Goal: Navigation & Orientation: Find specific page/section

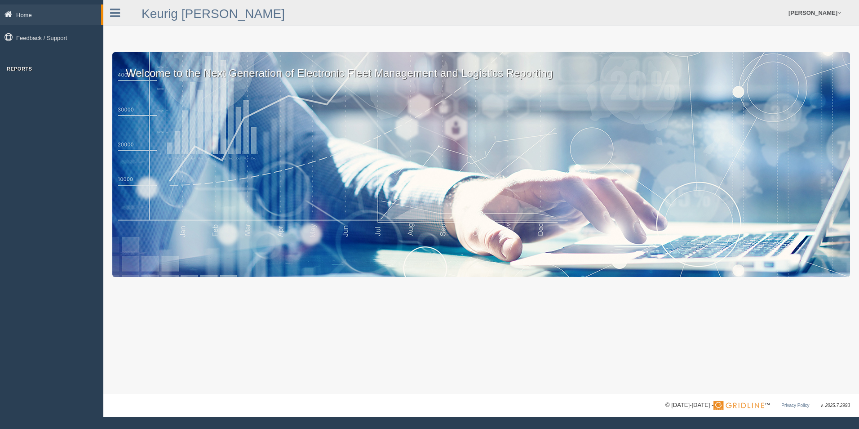
click at [30, 17] on link "Home" at bounding box center [50, 14] width 101 height 20
click at [27, 14] on link "Home" at bounding box center [50, 14] width 101 height 20
click at [839, 12] on span at bounding box center [840, 13] width 4 height 6
click at [27, 13] on link "Home" at bounding box center [50, 14] width 101 height 20
